Goal: Complete application form: Complete application form

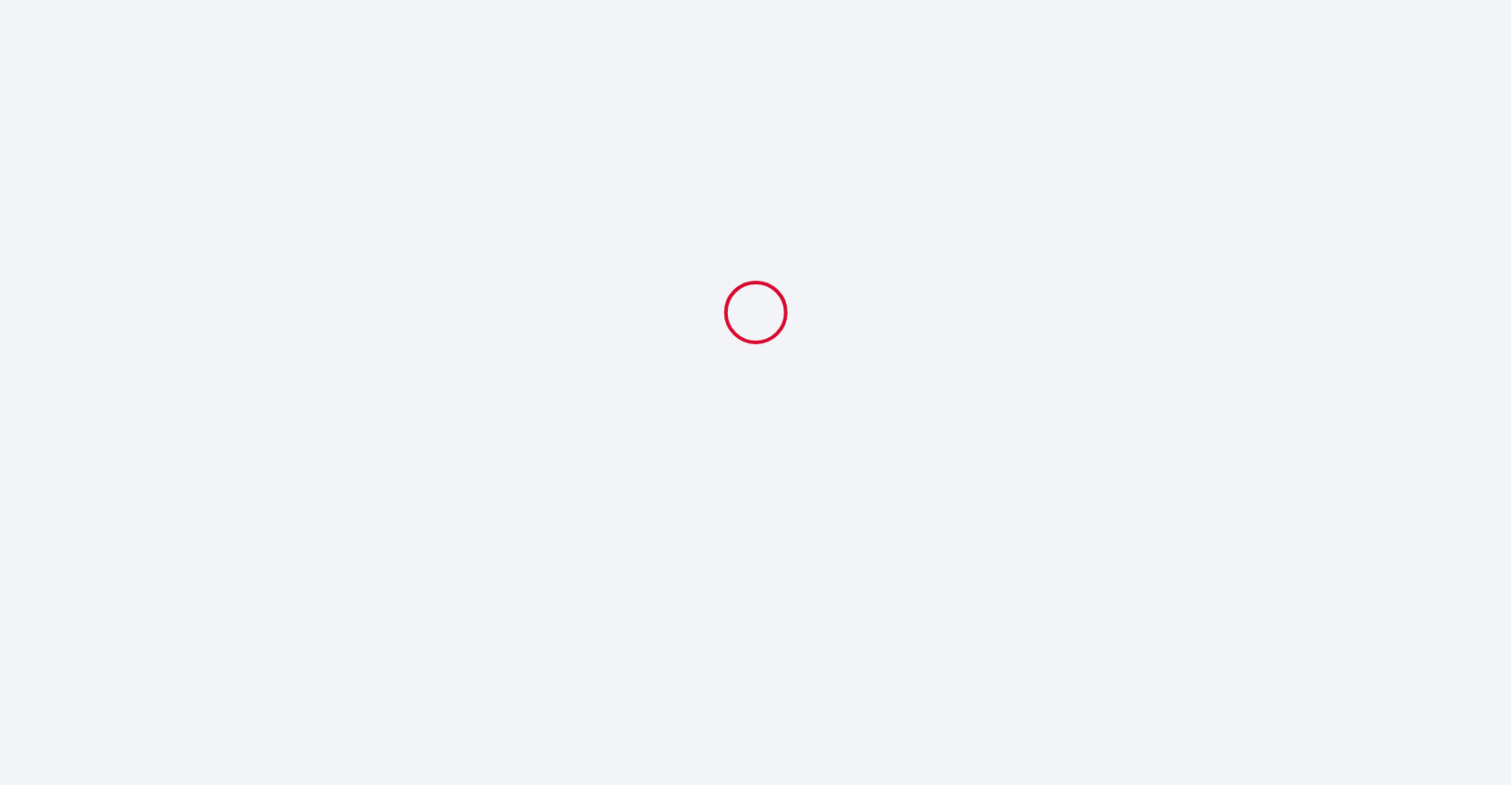
select select
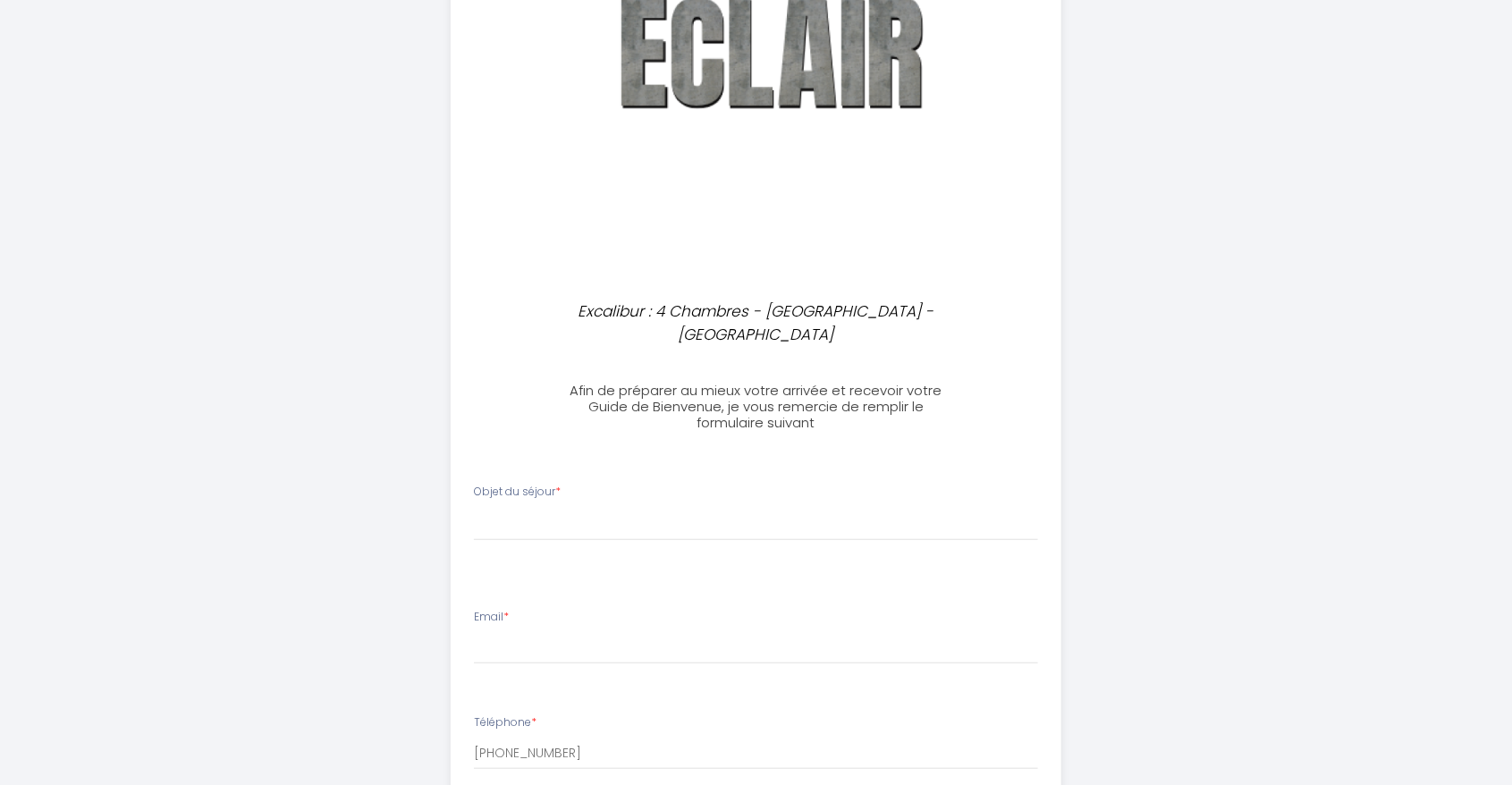
scroll to position [394, 0]
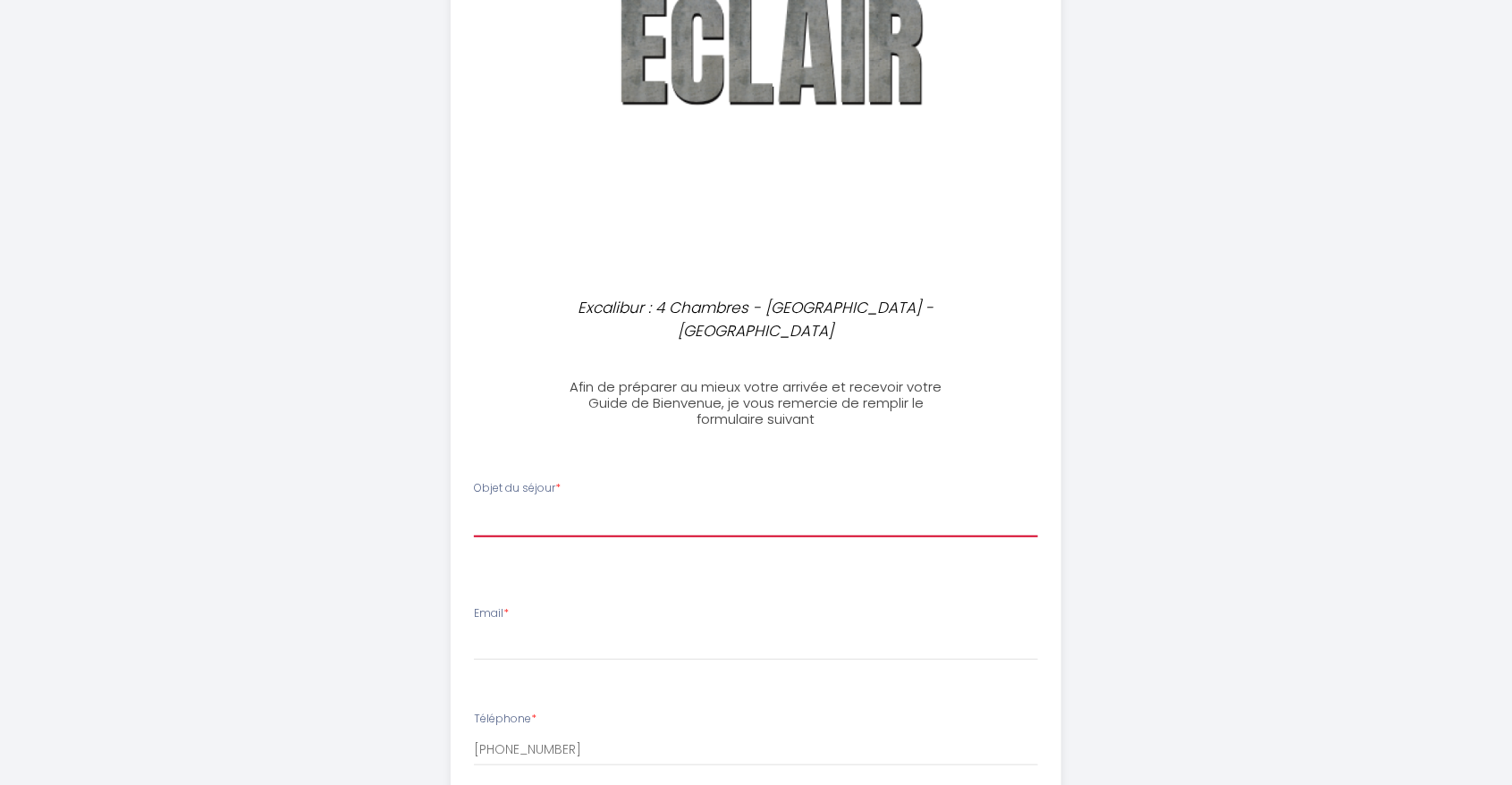
click at [497, 503] on select "[PERSON_NAME] du séjour Professionnel Tourisme Familial" at bounding box center [756, 519] width 564 height 34
select select "Tourisme"
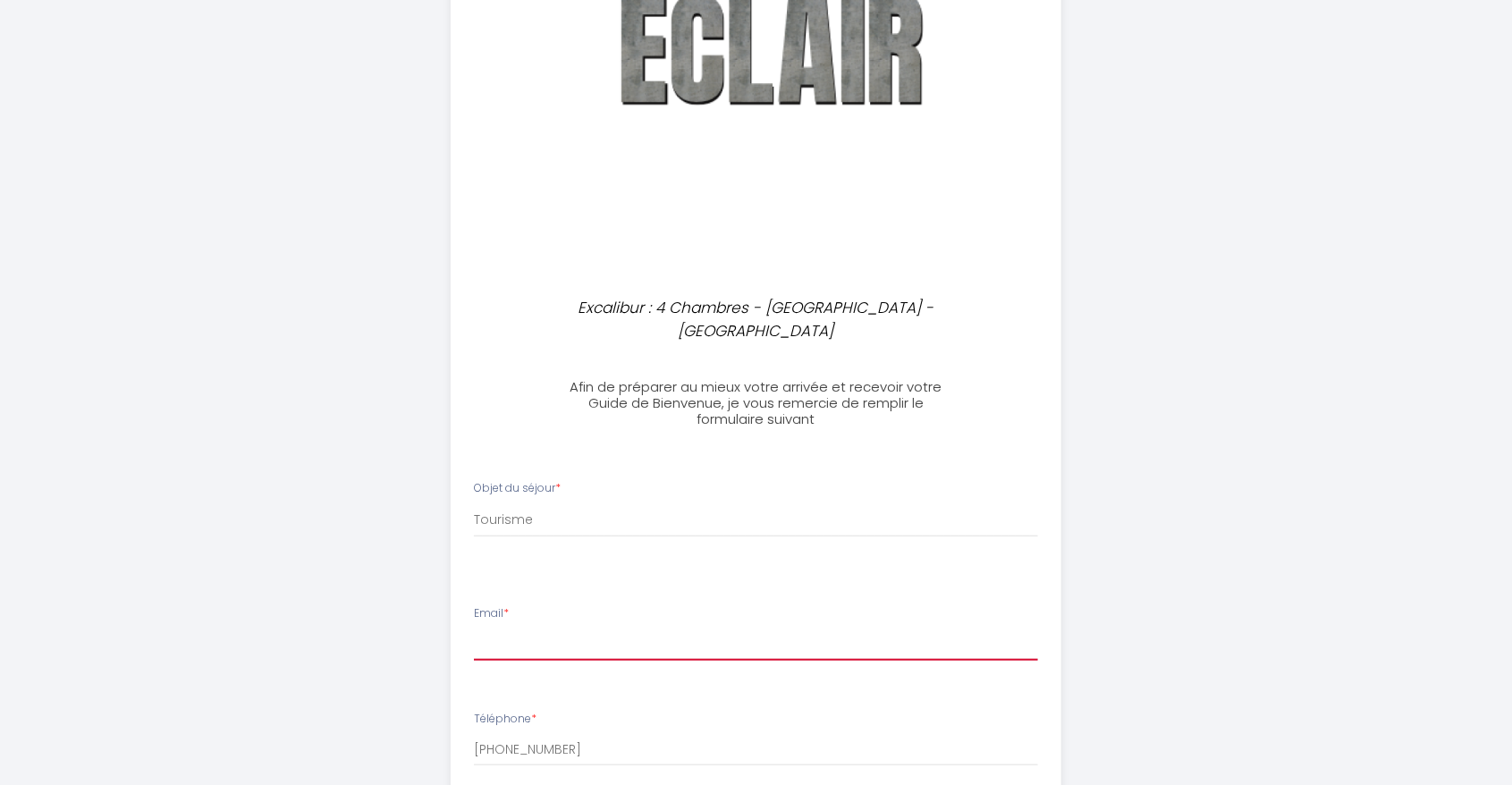
click at [512, 628] on input "Email *" at bounding box center [756, 644] width 564 height 32
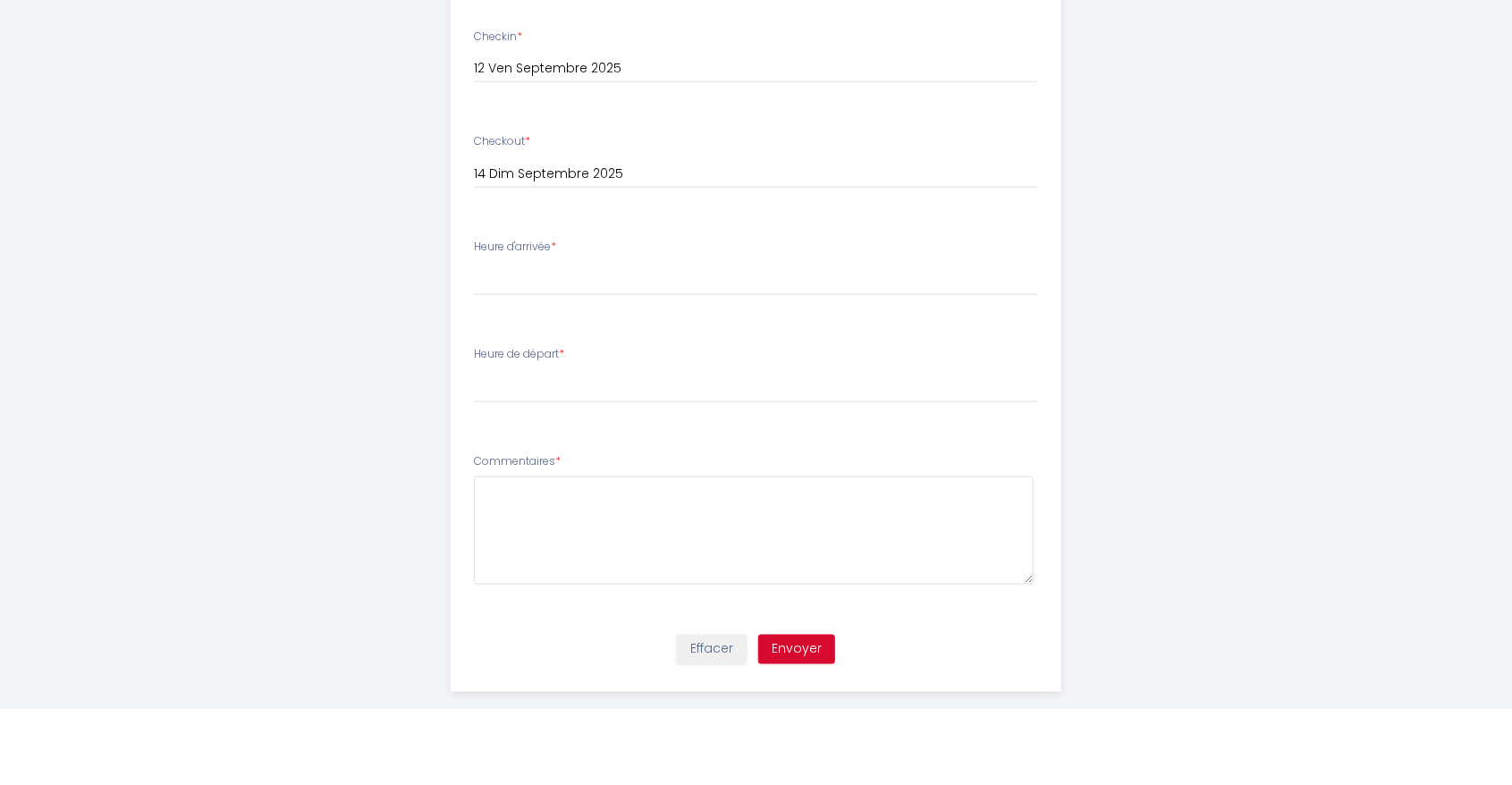
scroll to position [1106, 0]
type input "[EMAIL_ADDRESS][DOMAIN_NAME]"
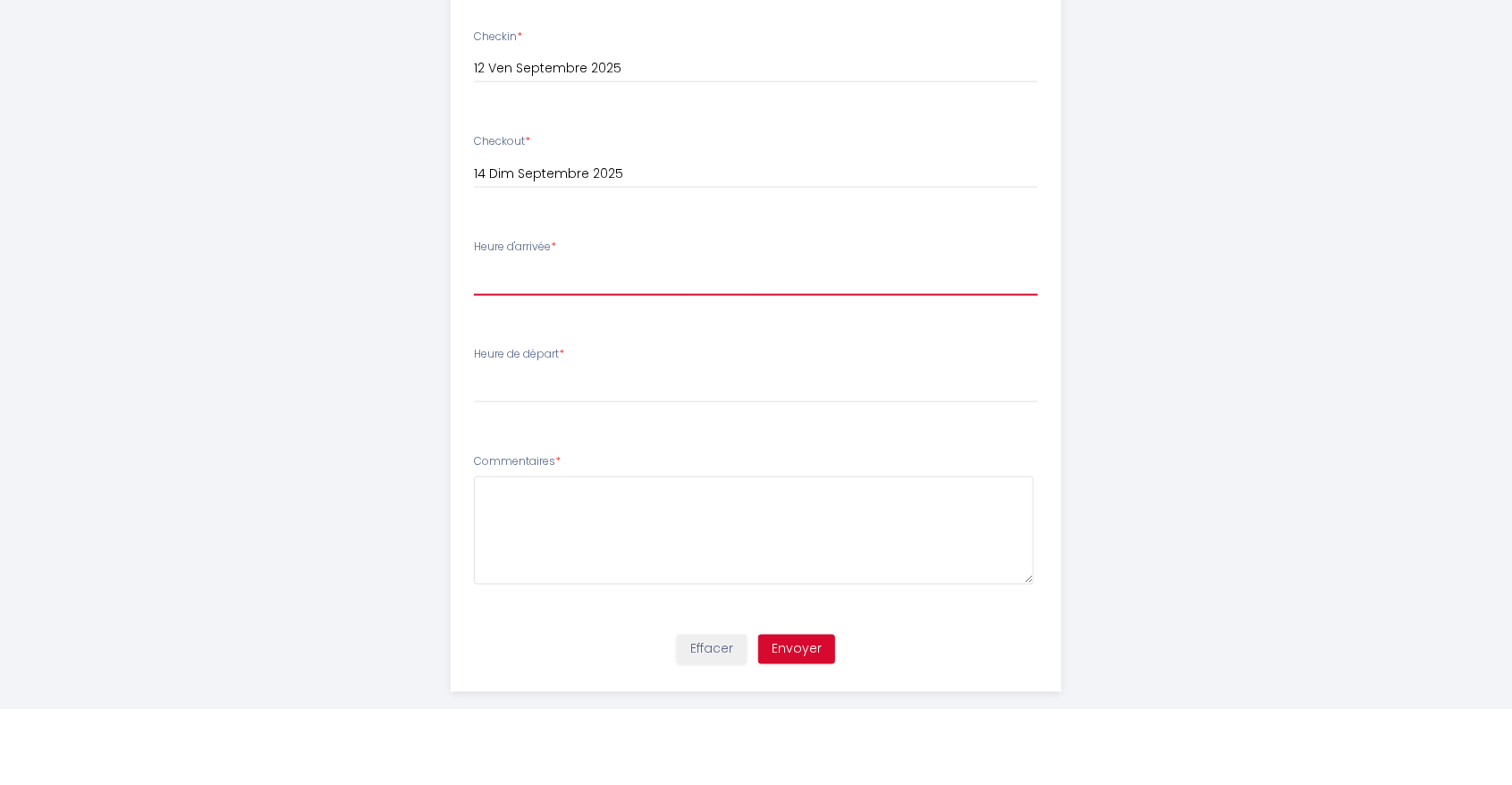
click at [510, 325] on ul "Objet du séjour * [PERSON_NAME] du séjour Professionnel Tourisme Familial Email…" at bounding box center [756, 223] width 632 height 953
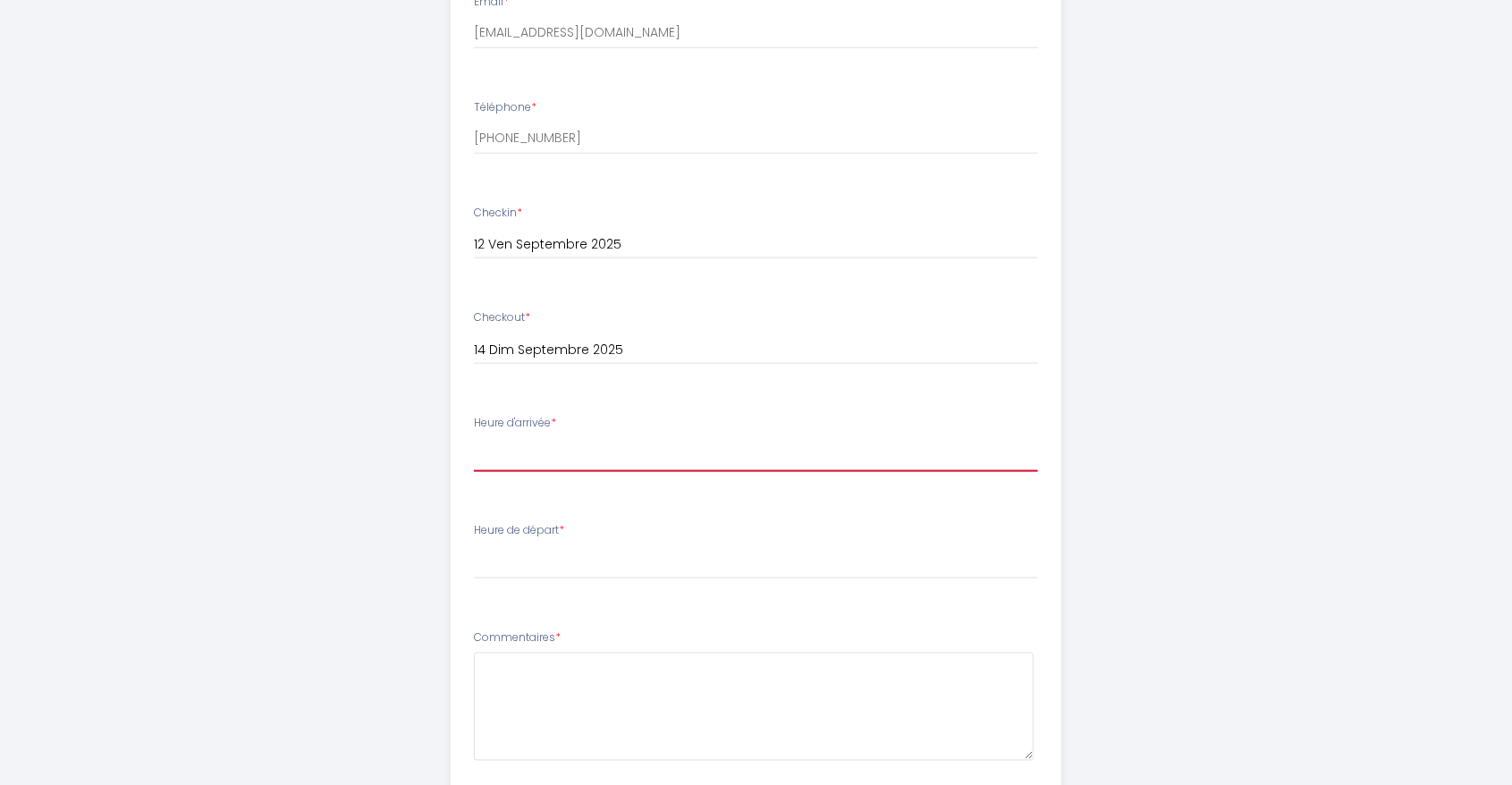
select select "17:00"
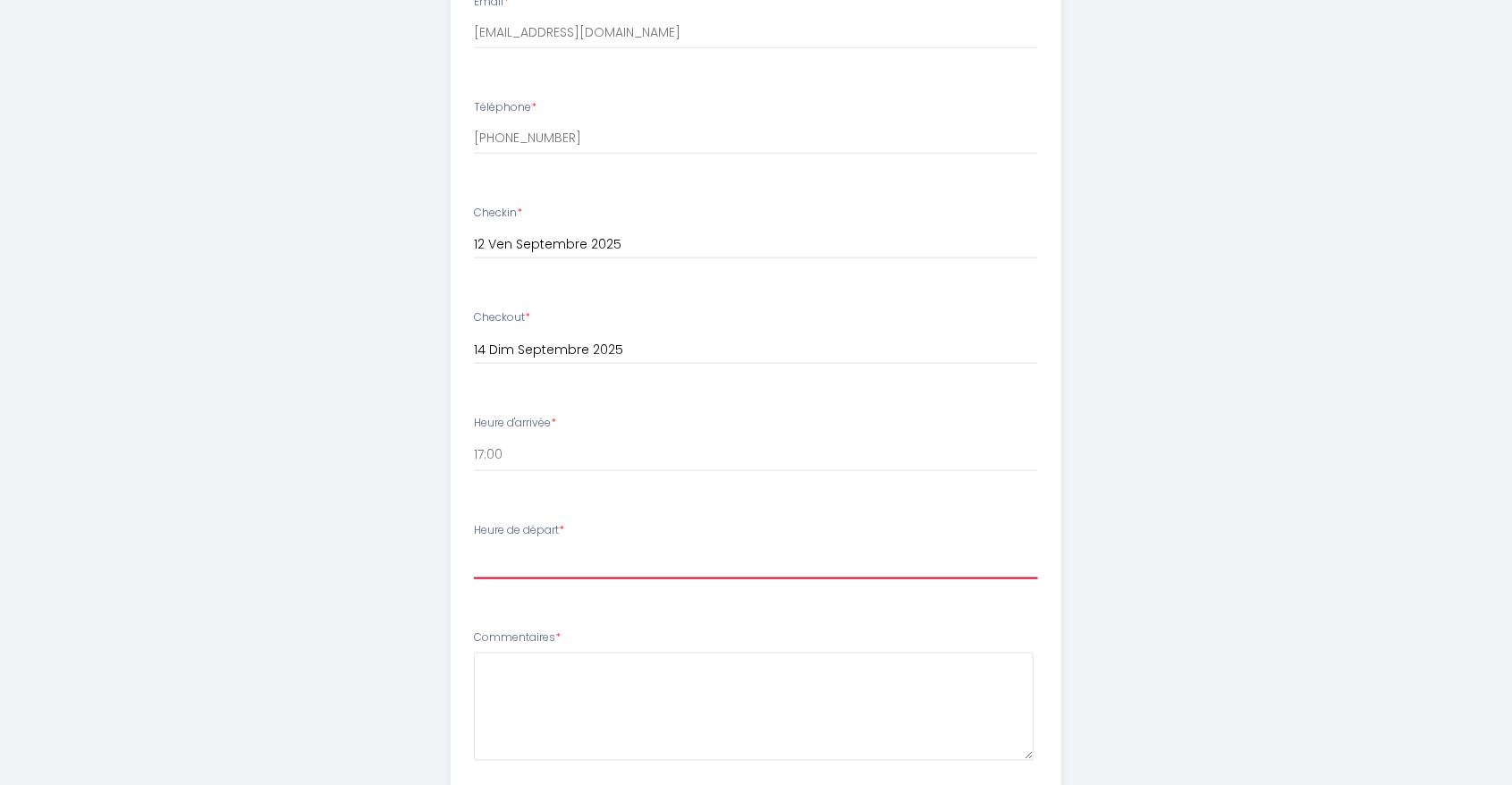
click at [519, 546] on select "00:00 00:30 01:00 01:30 02:00 02:30 03:00 03:30 04:00 04:30 05:00 05:30 06:00 0…" at bounding box center [756, 562] width 564 height 34
select select "09:00"
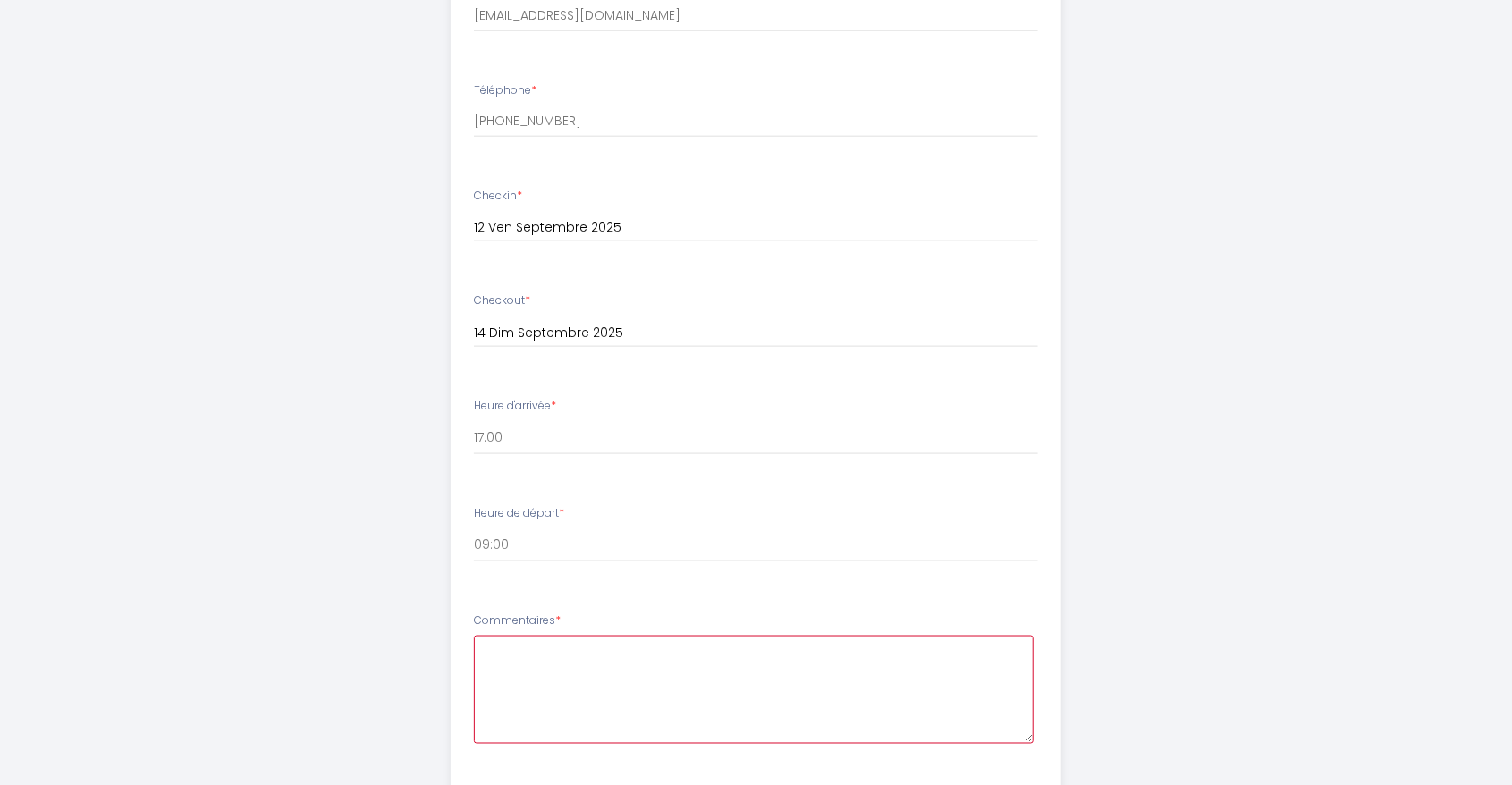
click at [506, 637] on textarea at bounding box center [753, 690] width 559 height 109
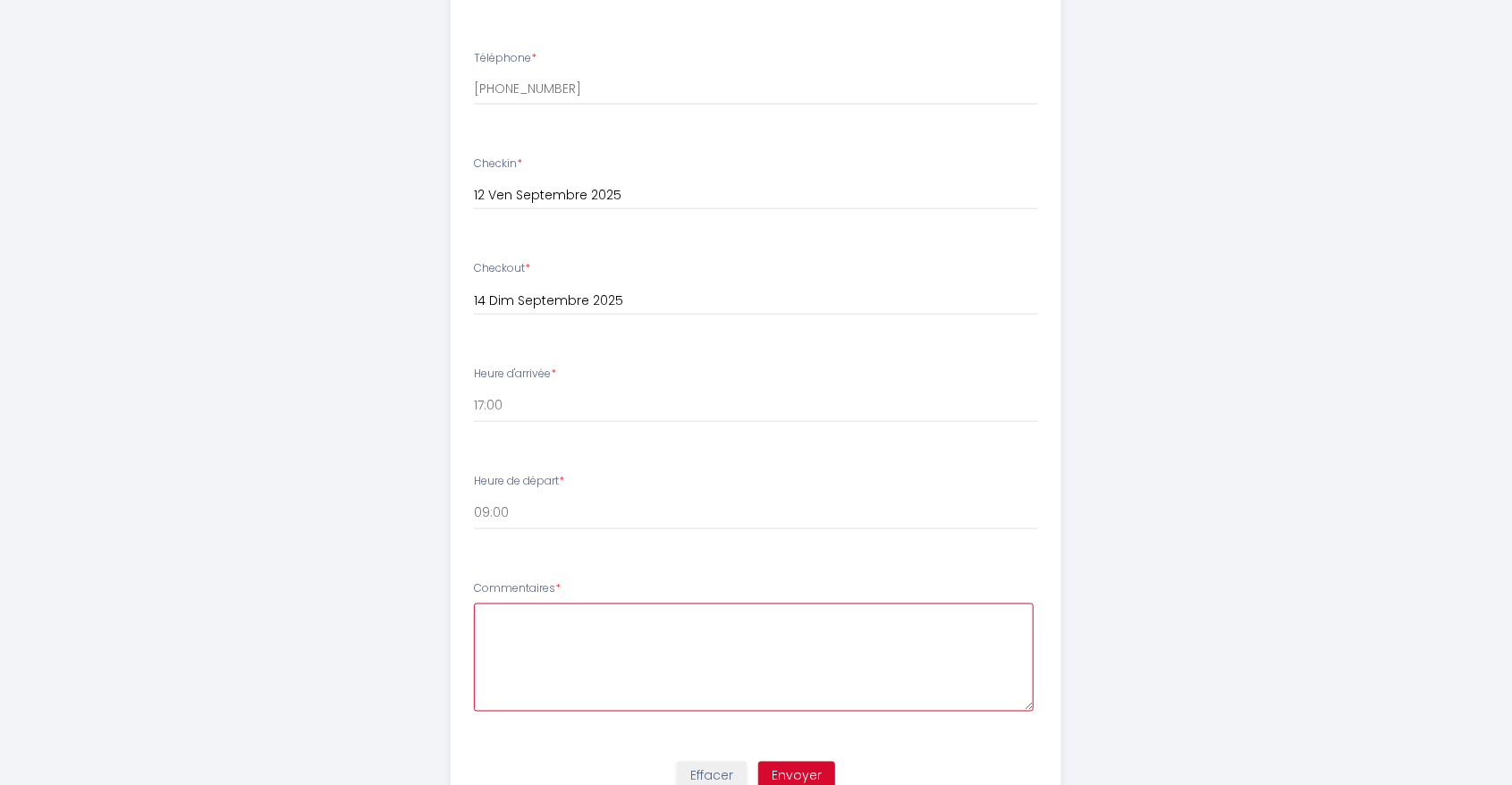
scroll to position [1105, 0]
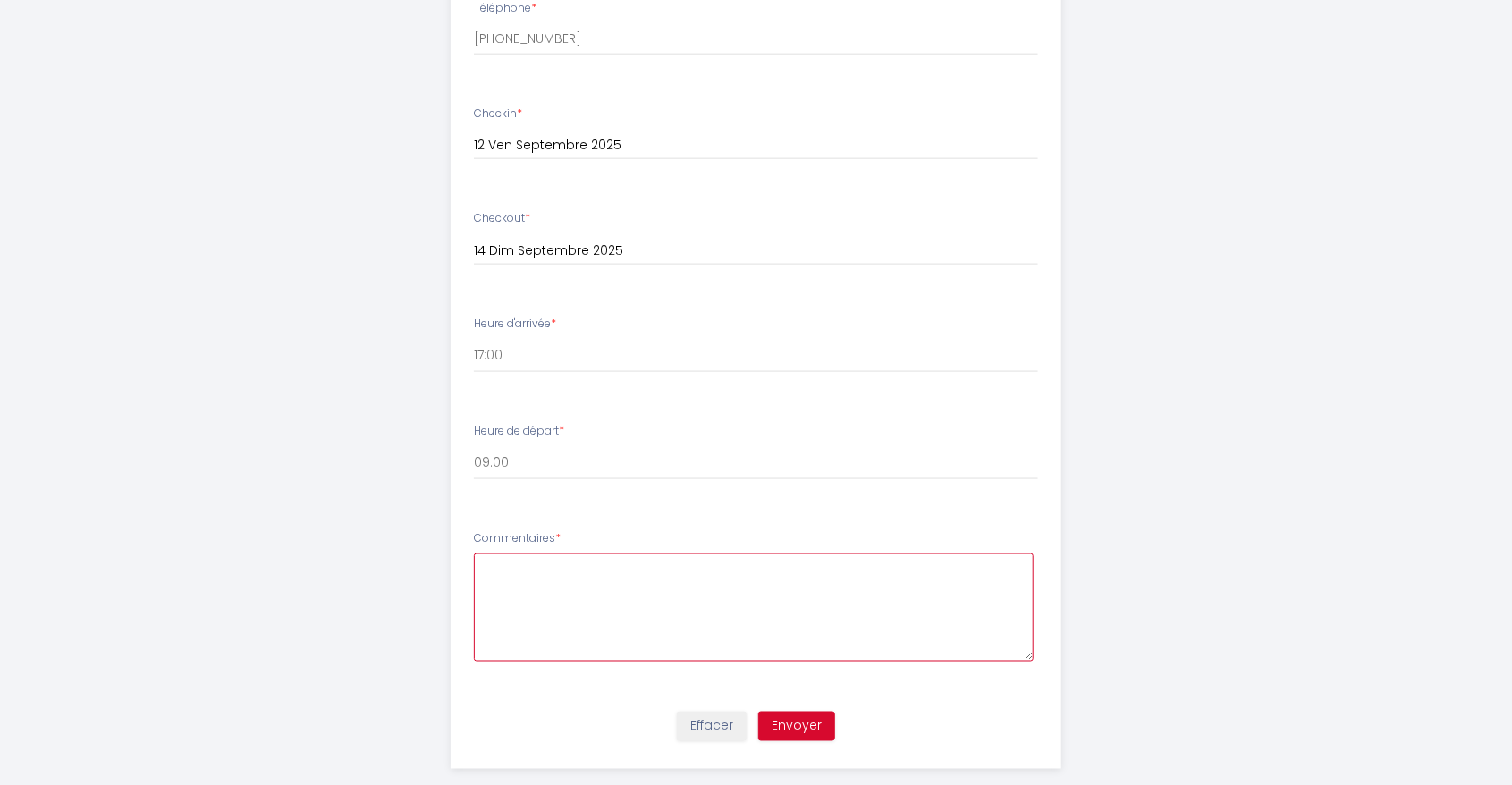
type textarea "a"
click at [826, 711] on button "Envoyer" at bounding box center [796, 726] width 77 height 30
click at [476, 553] on textarea "arrivee en fin d'aprés midi" at bounding box center [753, 608] width 559 height 109
click at [714, 555] on textarea "bonjour, arrivee en fin d'aprés midi" at bounding box center [753, 608] width 559 height 109
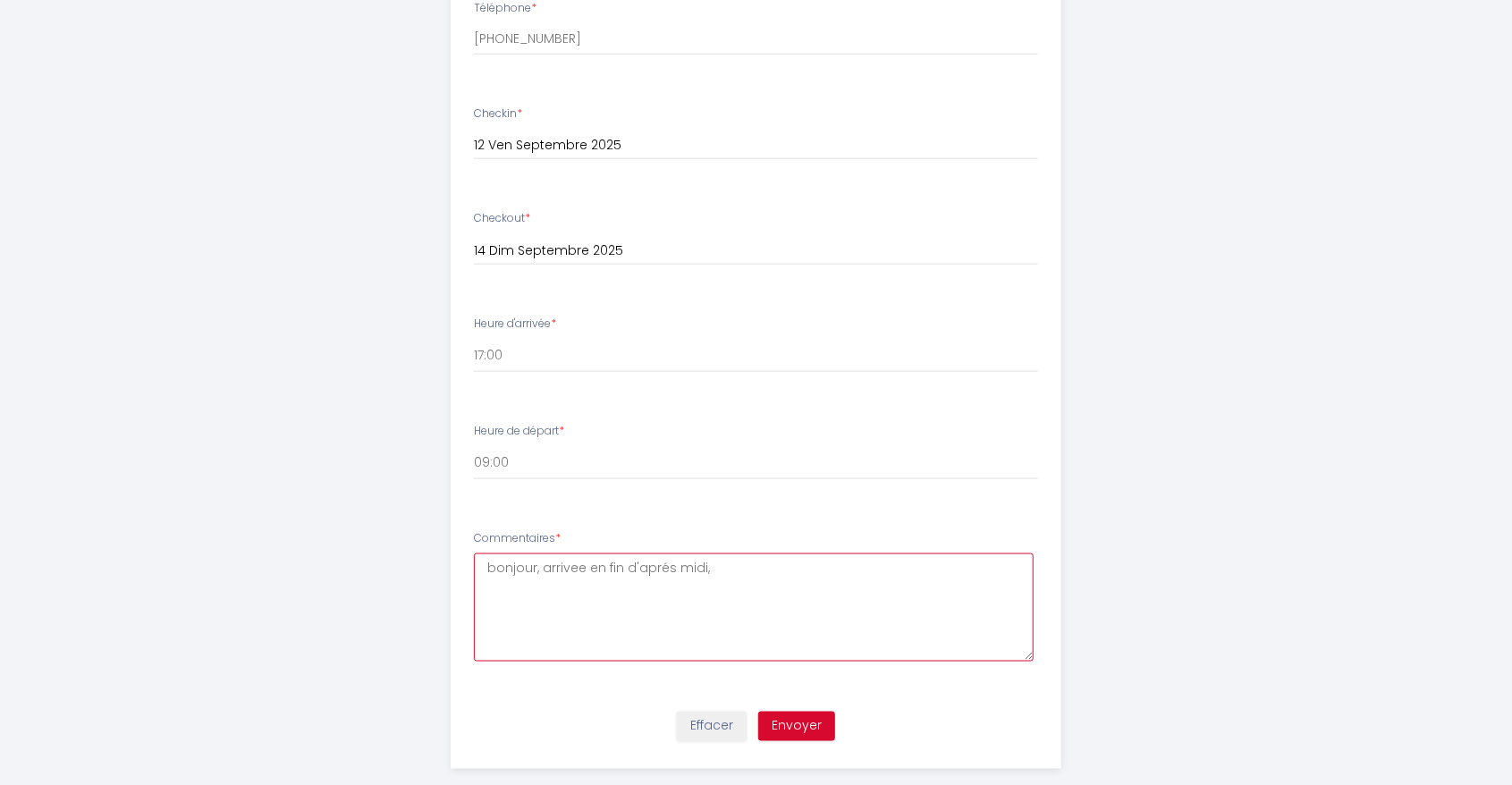
click at [736, 553] on textarea "bonjour, arrivee en fin d'aprés midi," at bounding box center [753, 608] width 559 height 109
type textarea "bonjour, arrivee en fin d'aprés midi, plus tot que la demande initiale, donc ve…"
click at [794, 711] on button "Envoyer" at bounding box center [796, 726] width 77 height 30
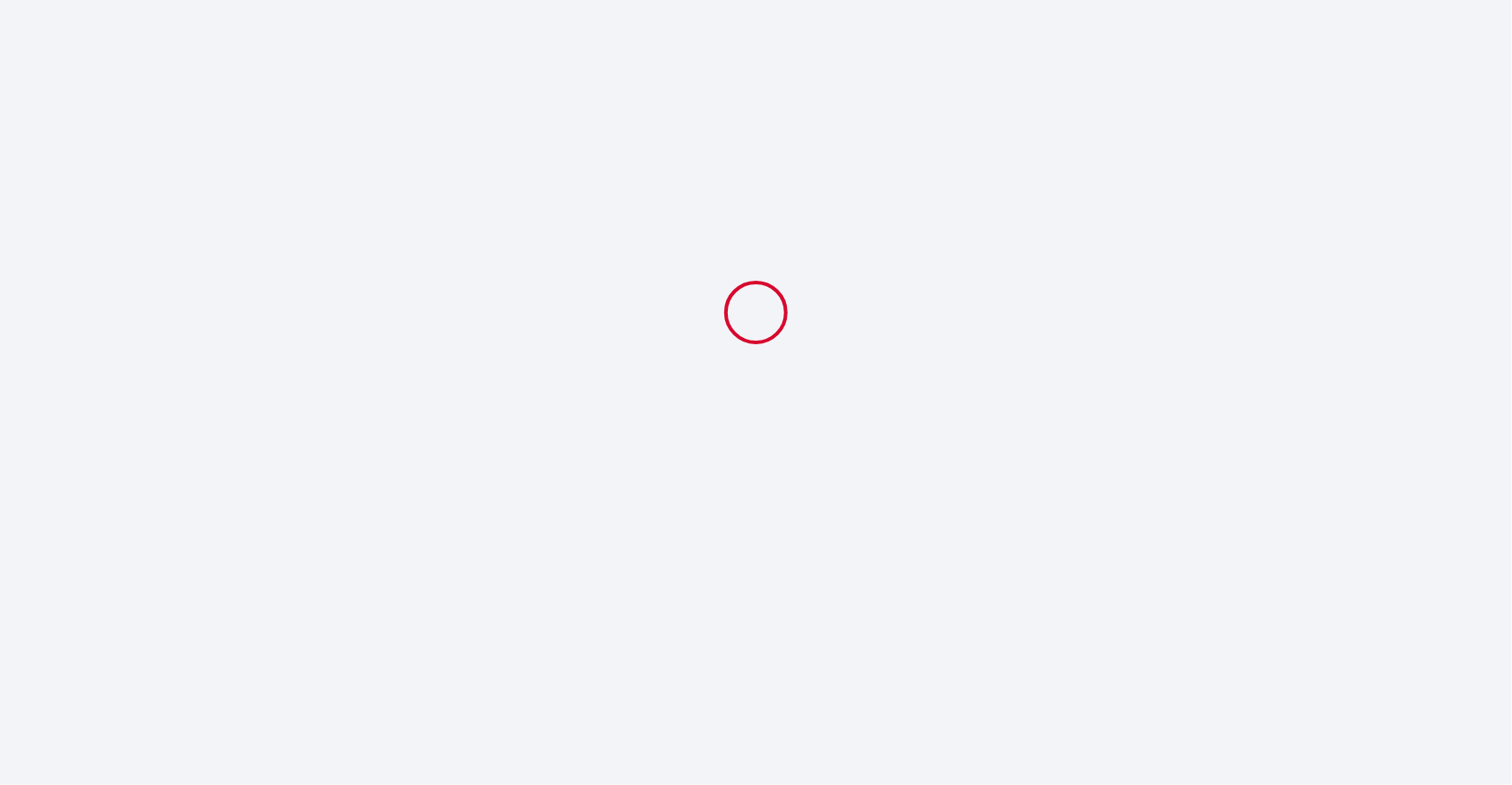
scroll to position [86, 0]
select select "Tourisme"
select select "09:00"
